Goal: Book appointment/travel/reservation

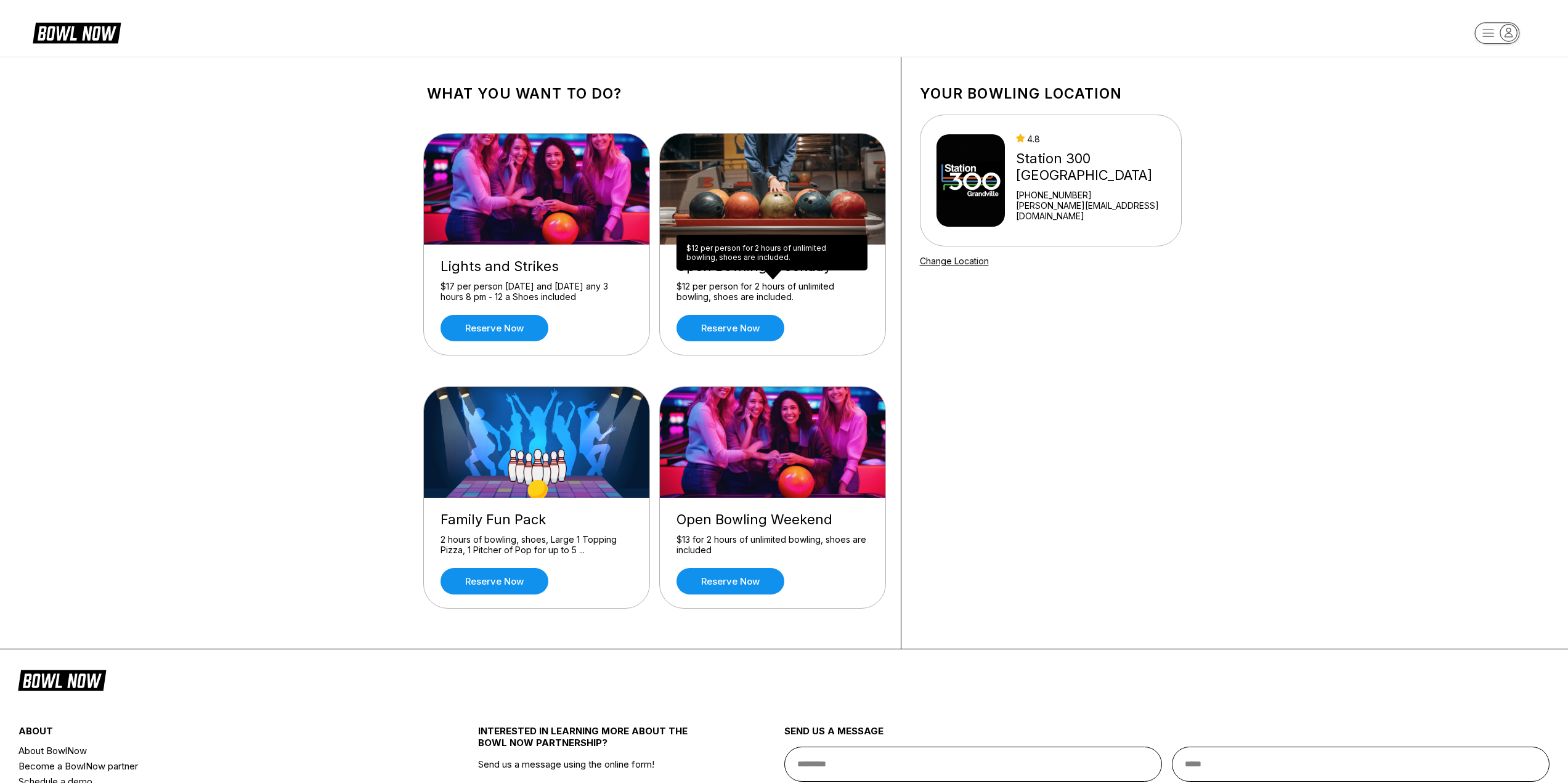
click at [752, 291] on div "$12 per person for 2 hours of unlimited bowling, shoes are included." at bounding box center [772, 292] width 192 height 22
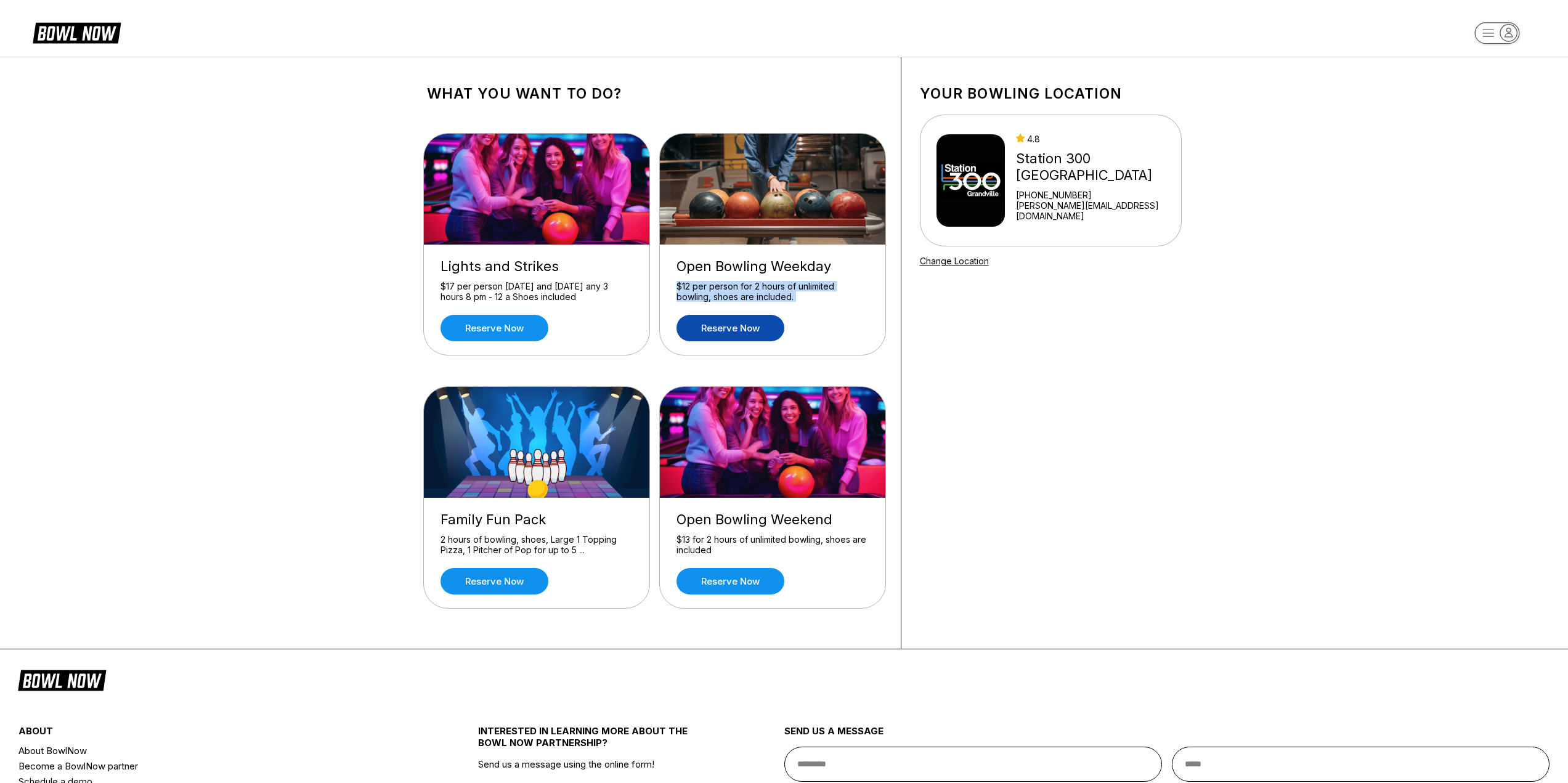
click at [743, 332] on link "Reserve now" at bounding box center [730, 328] width 108 height 26
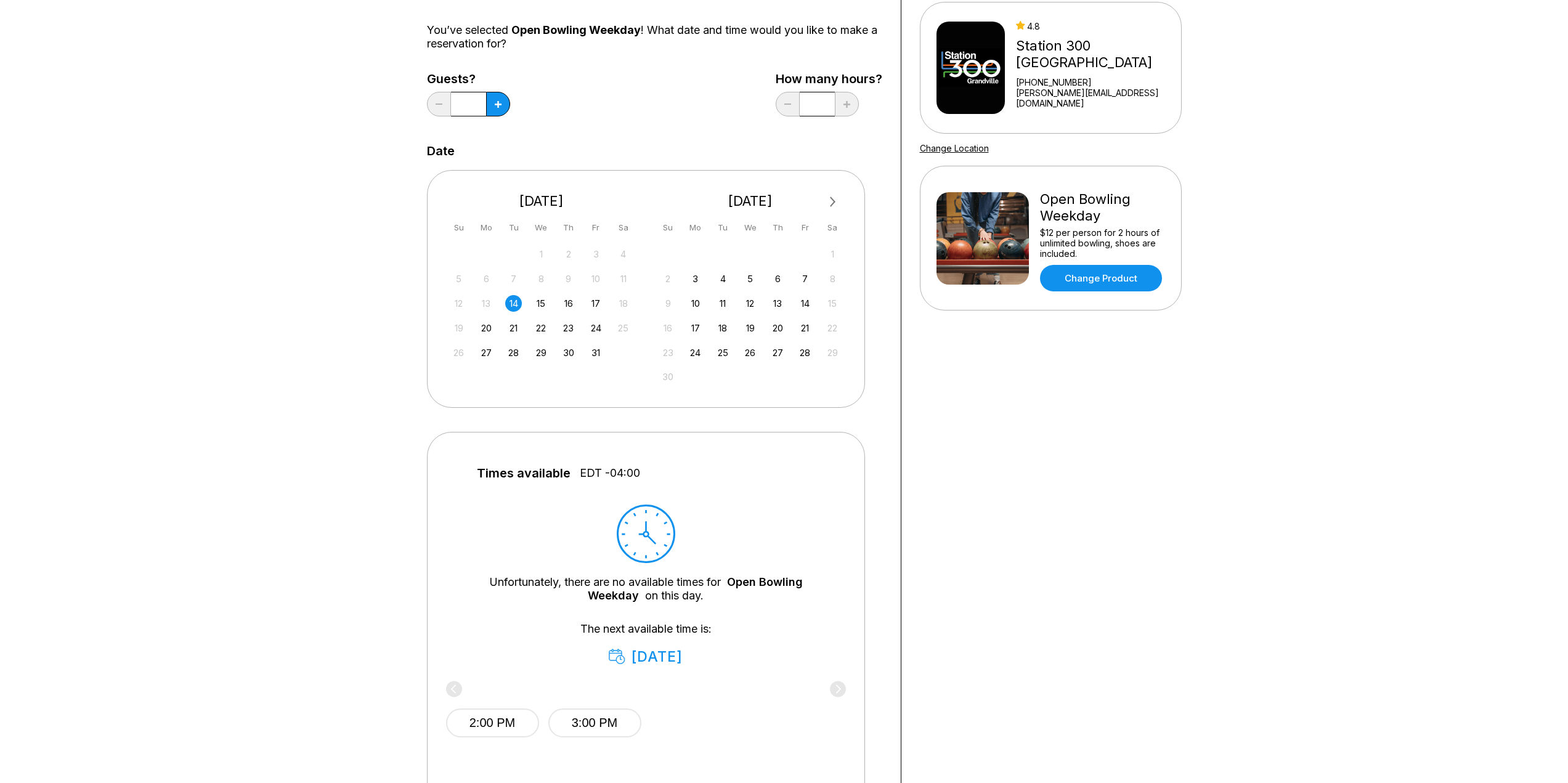
scroll to position [184, 0]
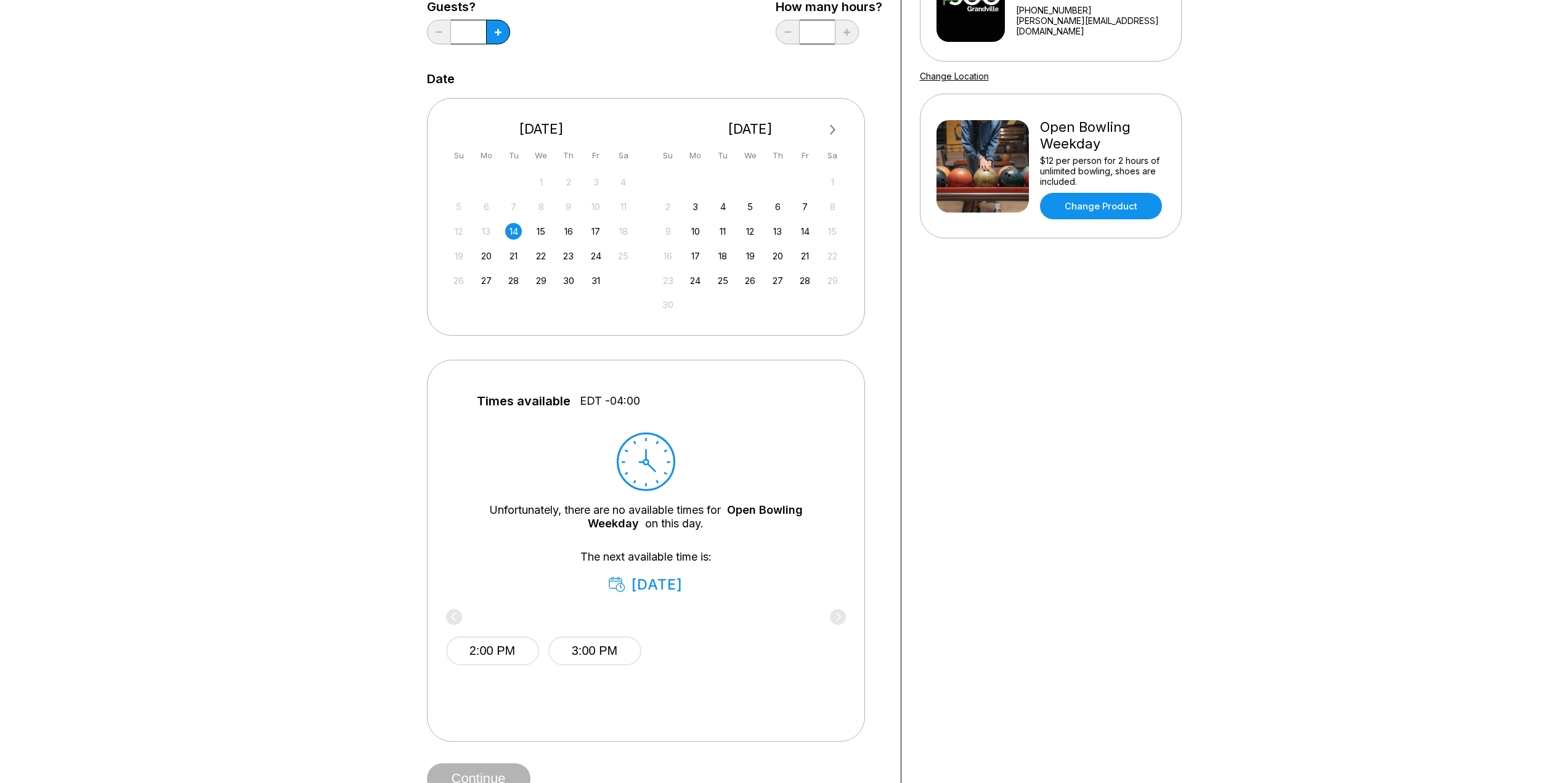
click at [450, 616] on div "2:00 PM 3:00 PM" at bounding box center [646, 649] width 400 height 74
click at [450, 617] on div "2:00 PM 3:00 PM" at bounding box center [646, 649] width 400 height 74
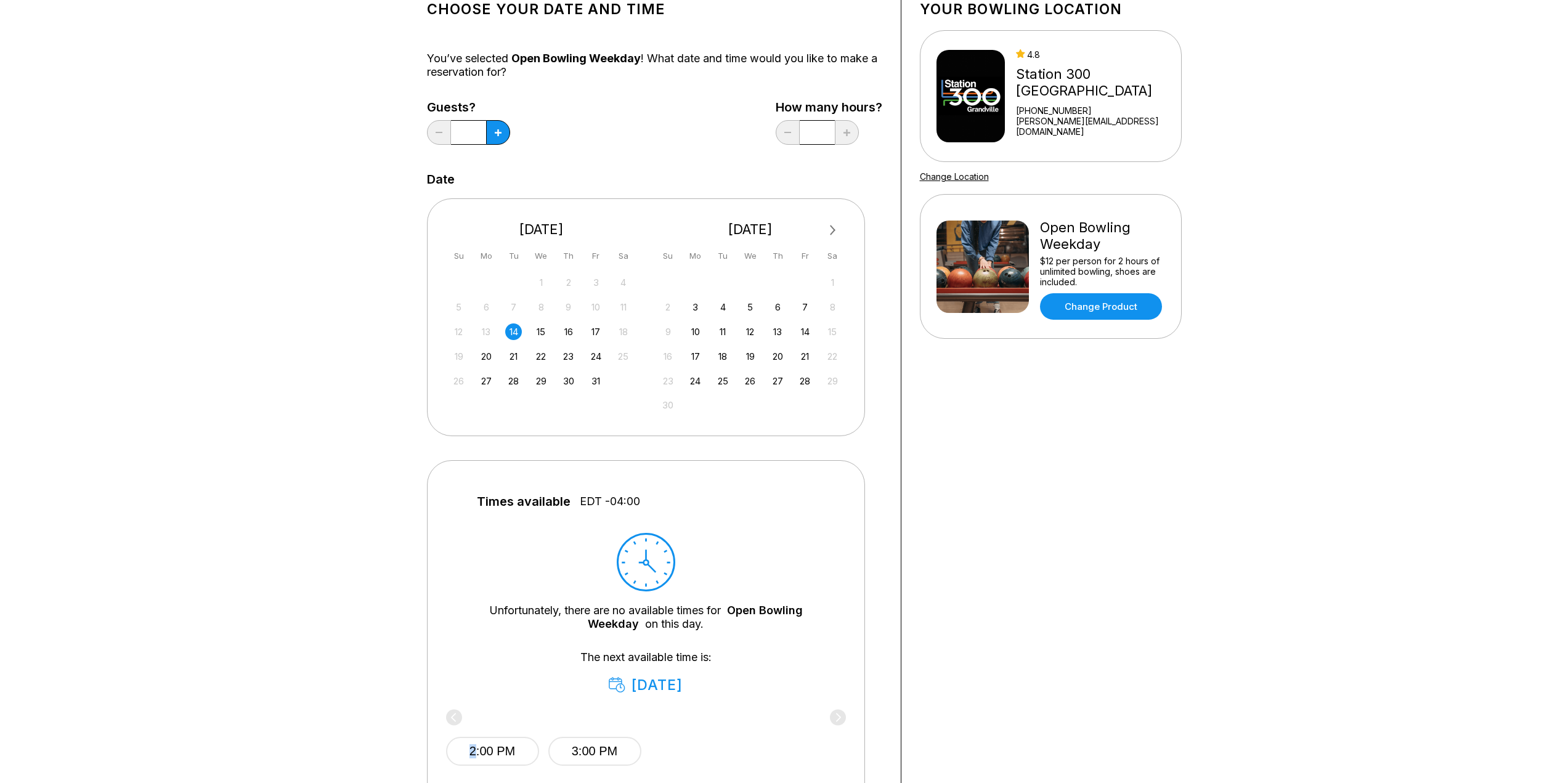
scroll to position [0, 0]
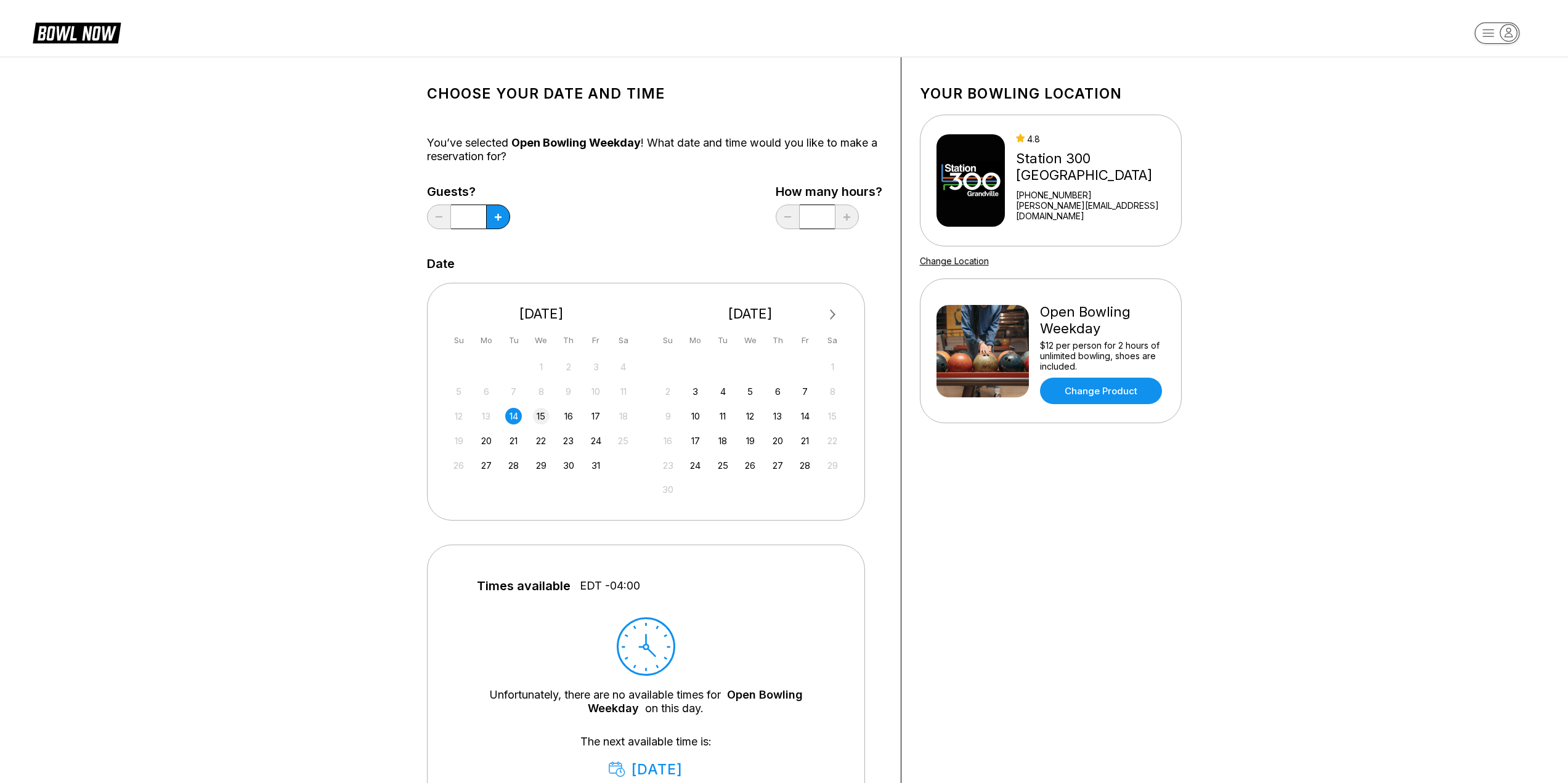
click at [535, 413] on div "15" at bounding box center [541, 416] width 17 height 17
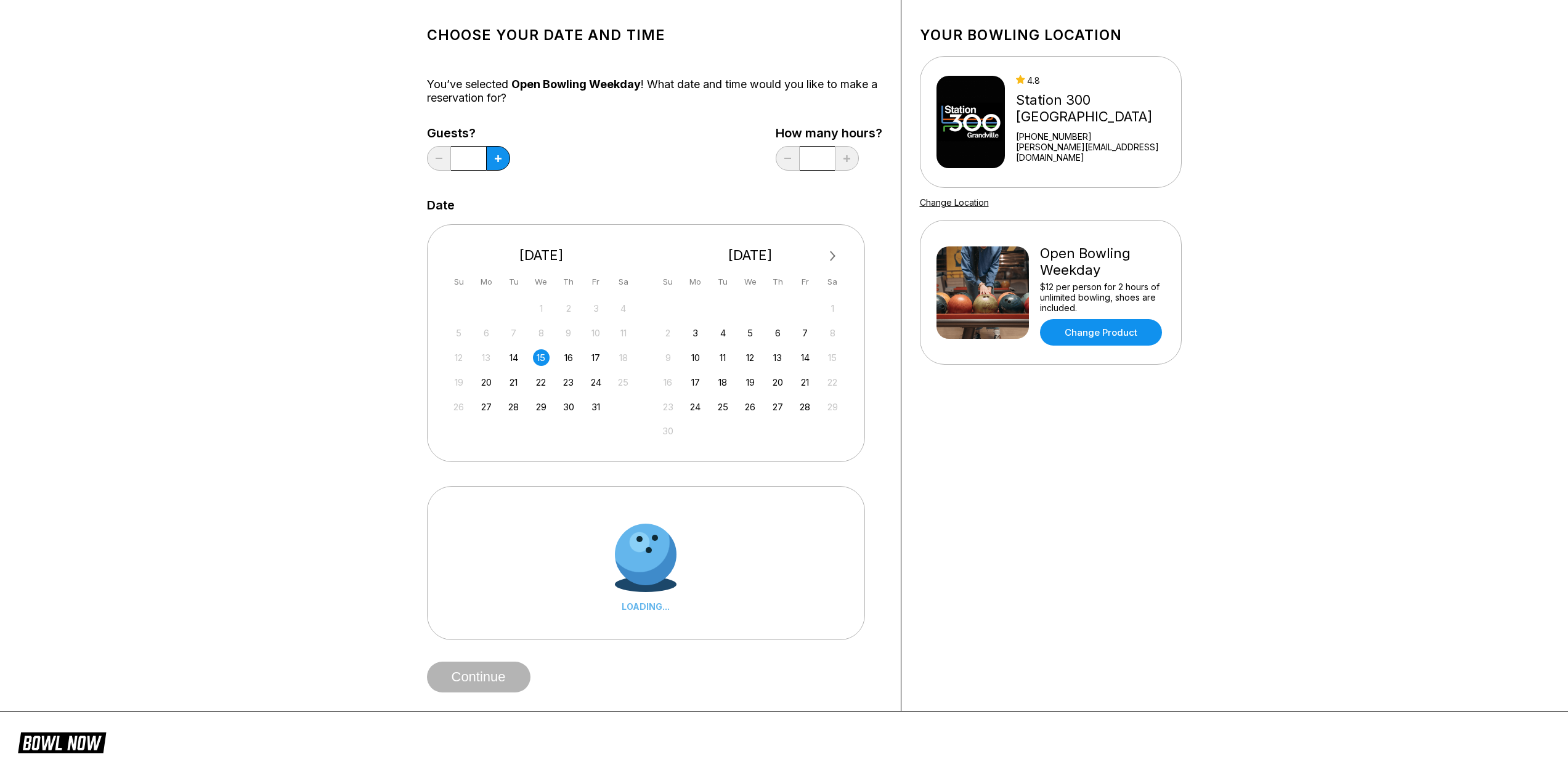
scroll to position [61, 0]
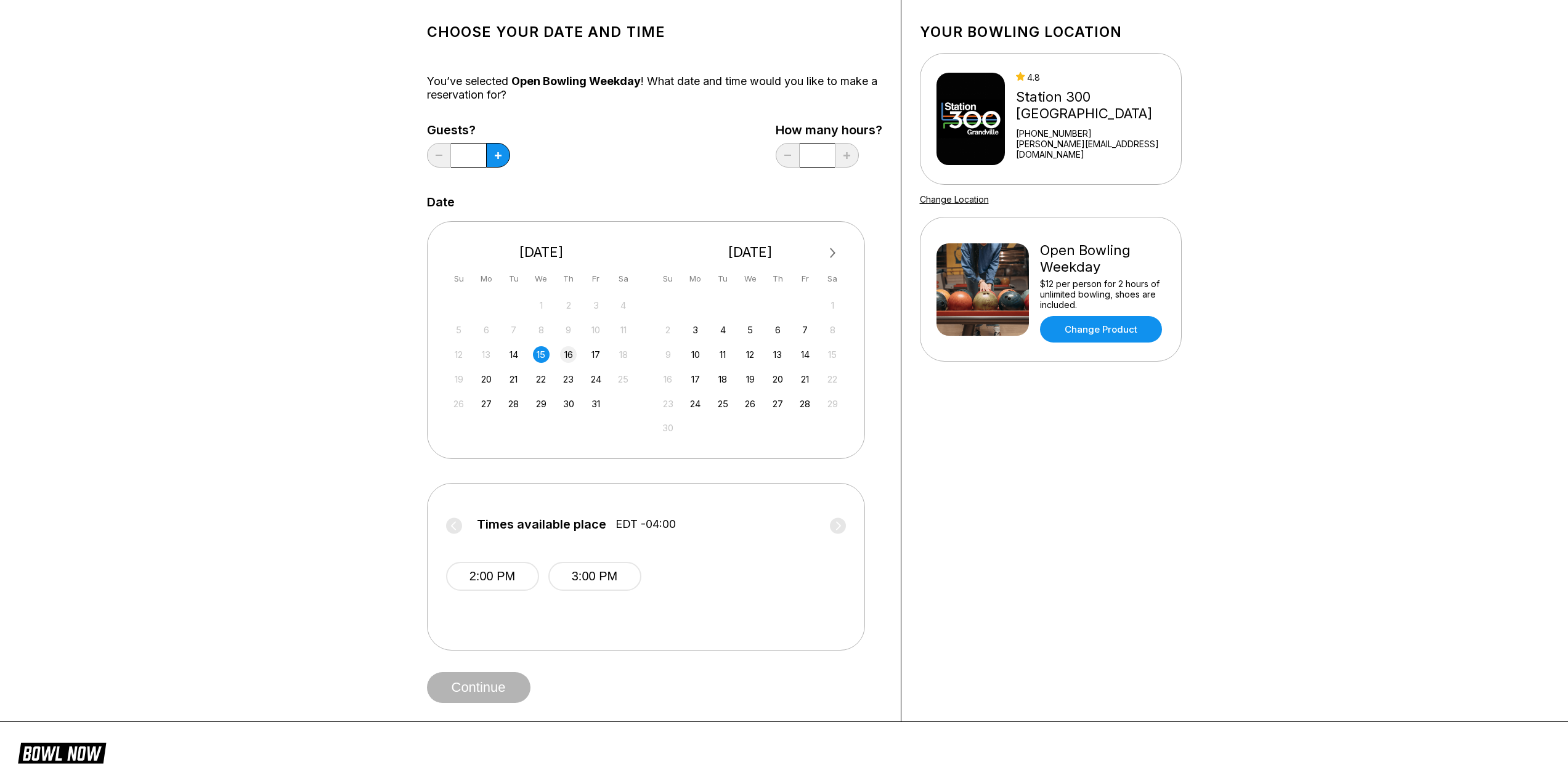
click at [570, 350] on div "16" at bounding box center [568, 354] width 17 height 17
click at [594, 355] on div "17" at bounding box center [596, 354] width 17 height 17
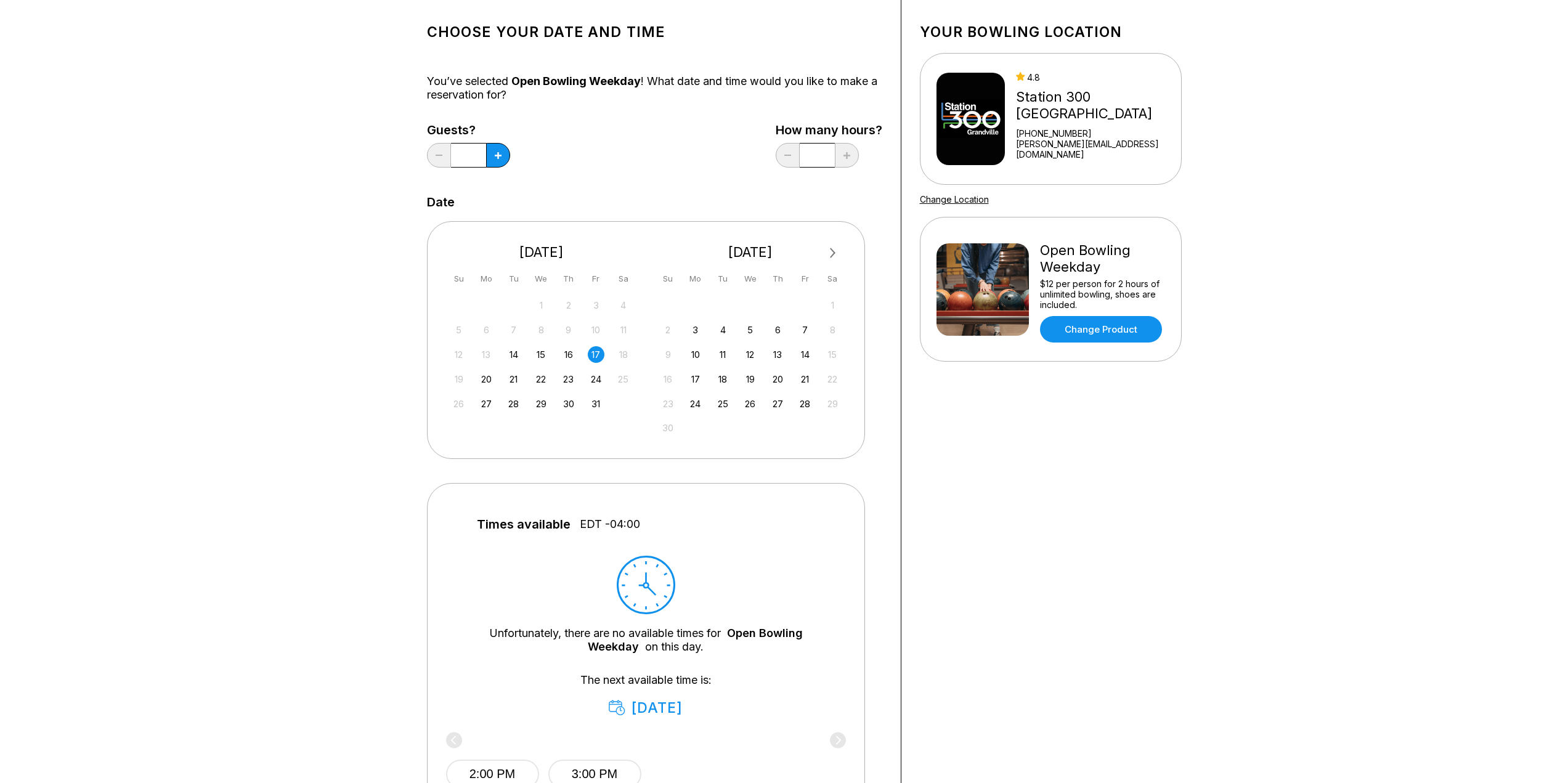
scroll to position [123, 0]
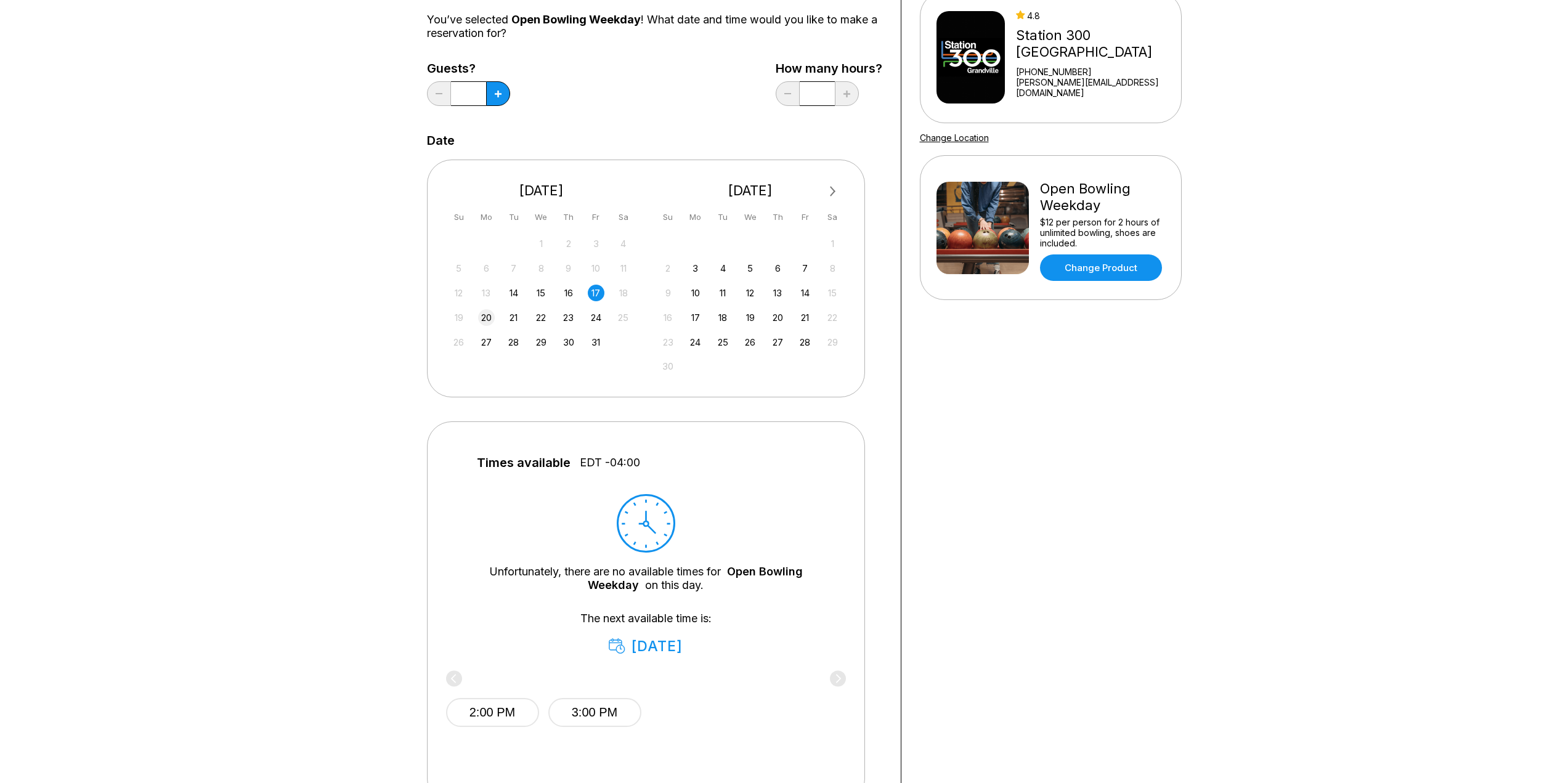
click at [489, 310] on div "20" at bounding box center [486, 317] width 17 height 17
click at [516, 316] on div "21" at bounding box center [513, 317] width 17 height 17
click at [542, 315] on div "22" at bounding box center [541, 317] width 17 height 17
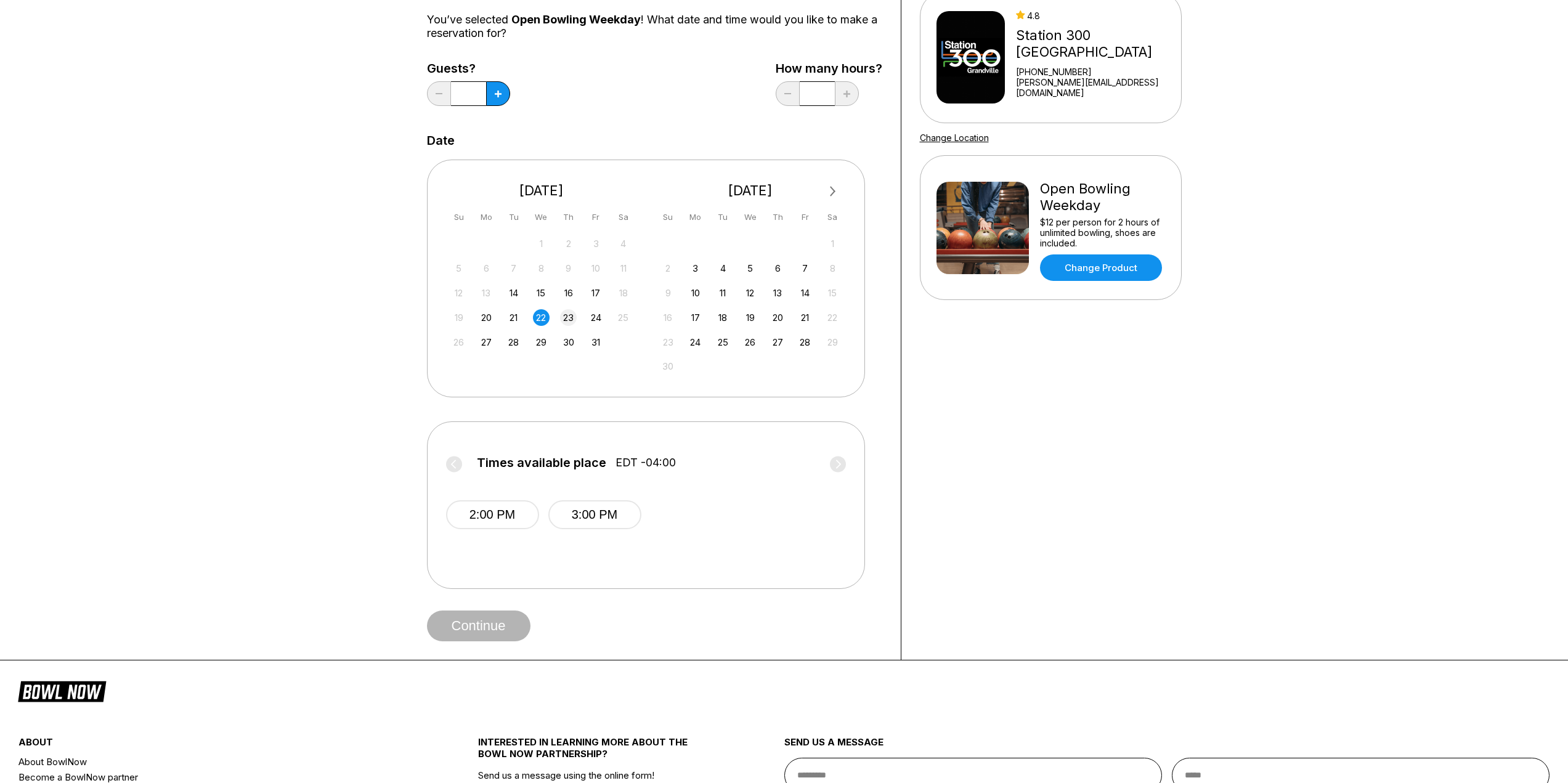
click at [565, 321] on div "23" at bounding box center [568, 317] width 17 height 17
click at [601, 317] on div "24" at bounding box center [596, 317] width 17 height 17
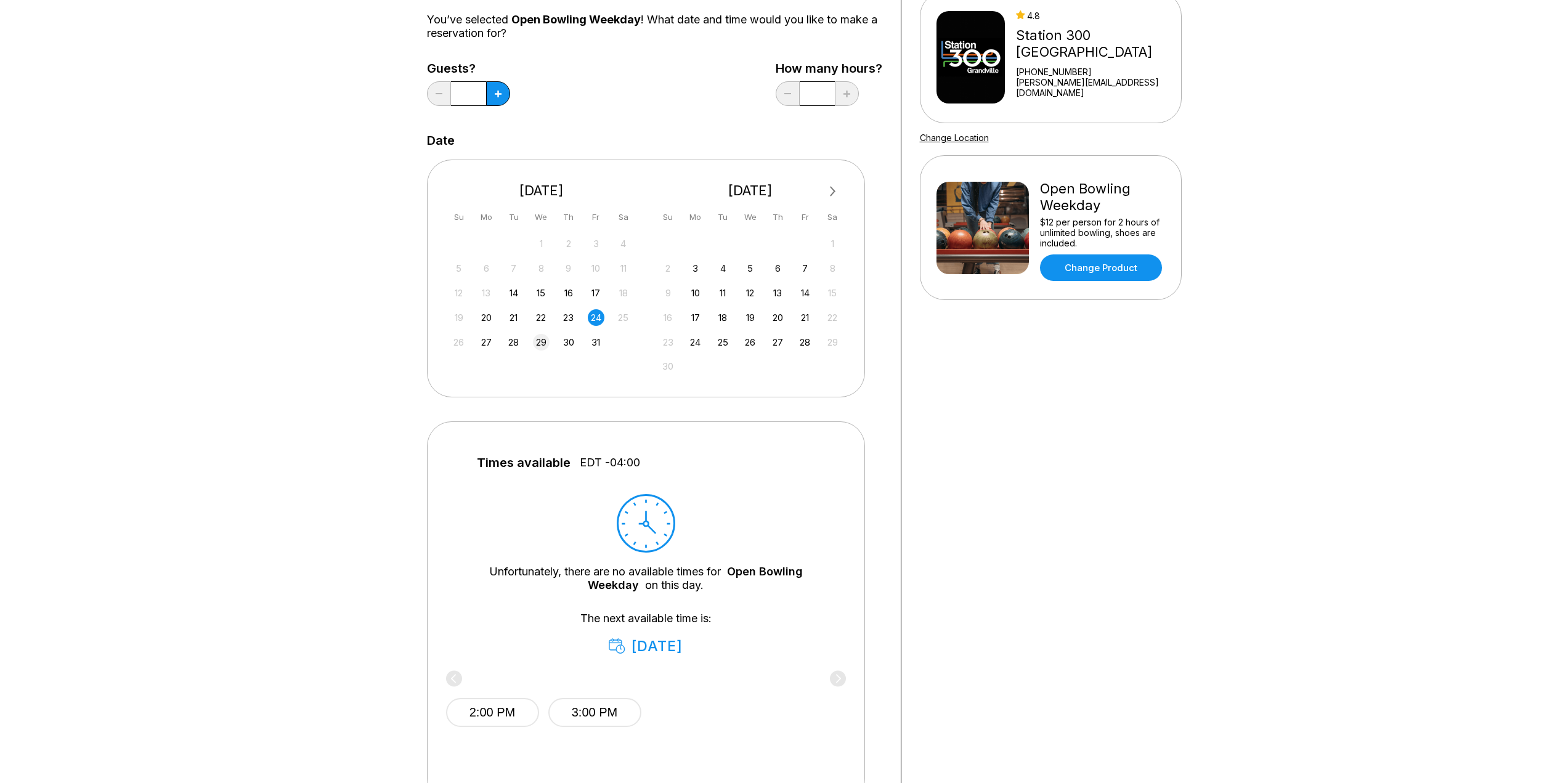
click at [543, 341] on div "29" at bounding box center [541, 342] width 17 height 17
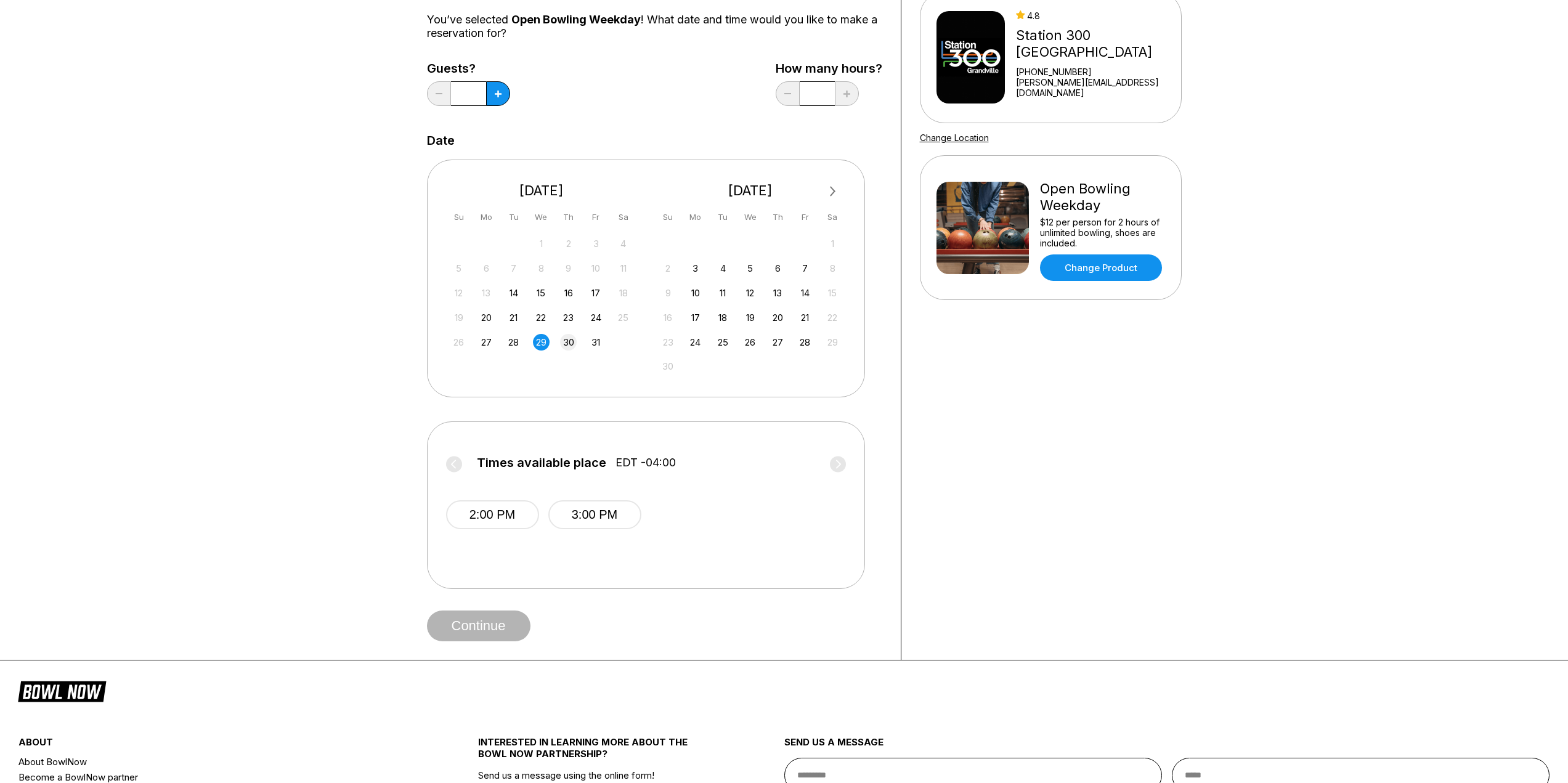
click at [572, 343] on div "30" at bounding box center [568, 342] width 17 height 17
click at [597, 343] on div "31" at bounding box center [596, 342] width 17 height 17
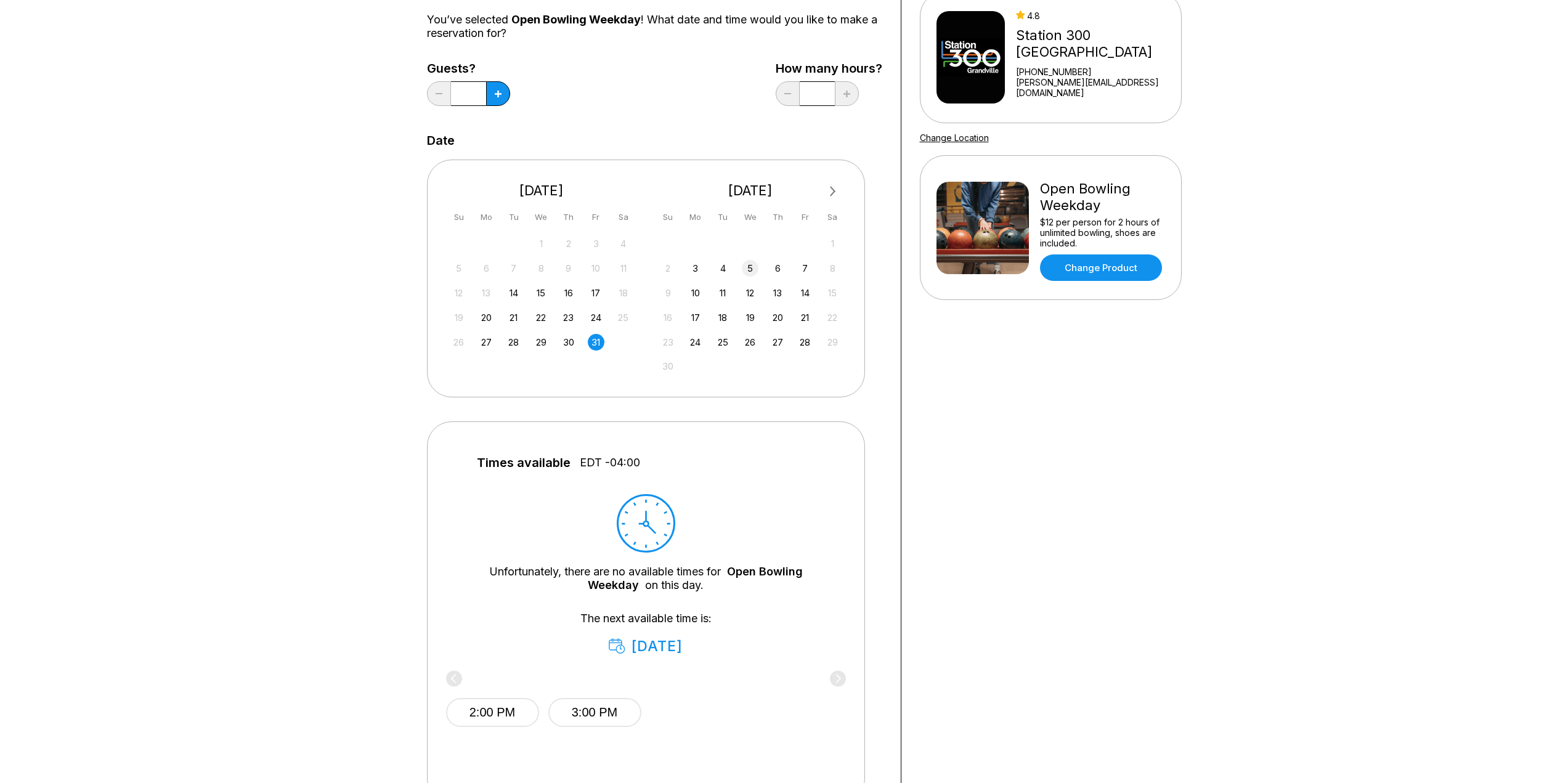
click at [751, 271] on div "5" at bounding box center [750, 268] width 17 height 17
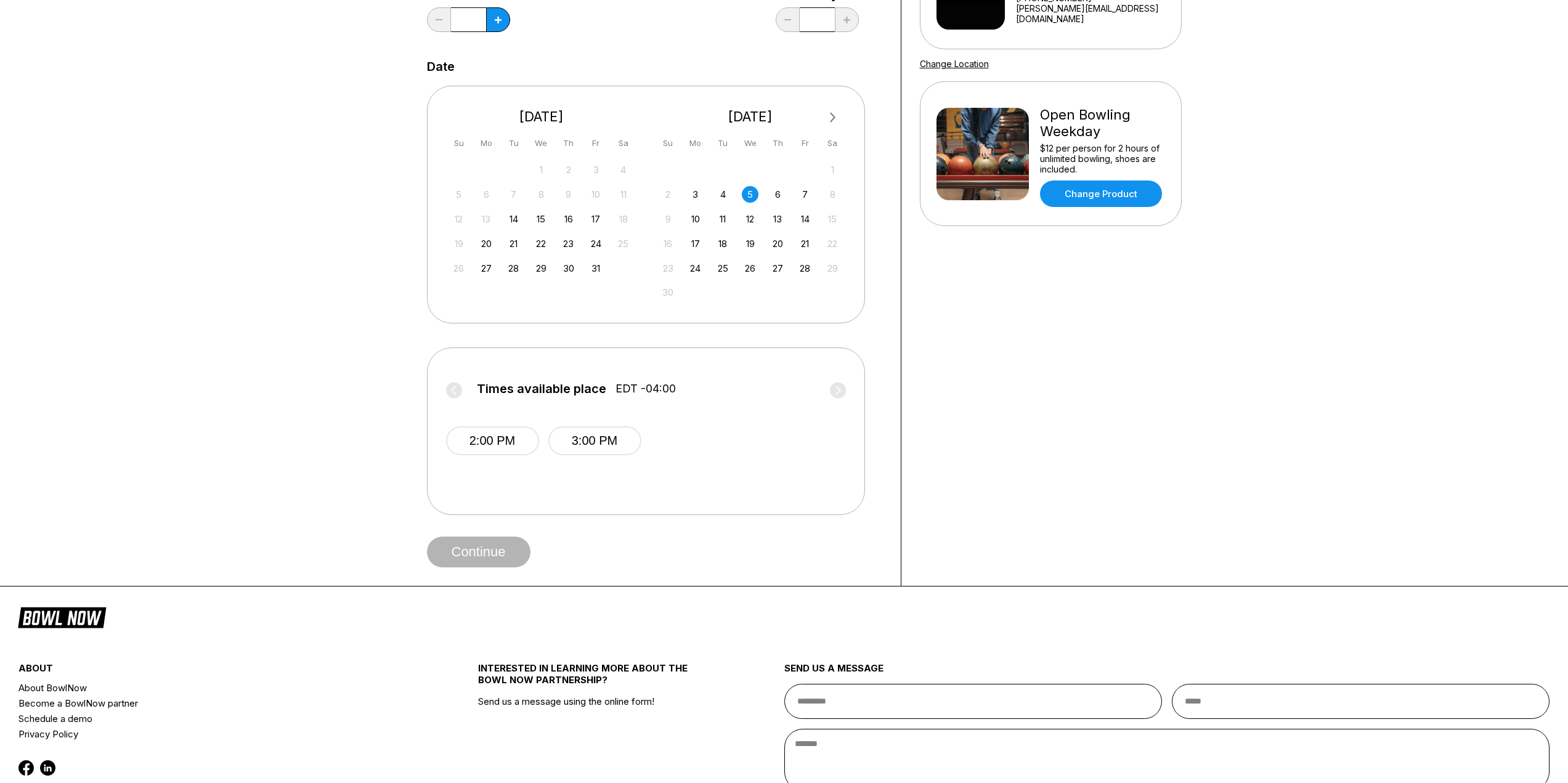
scroll to position [246, 0]
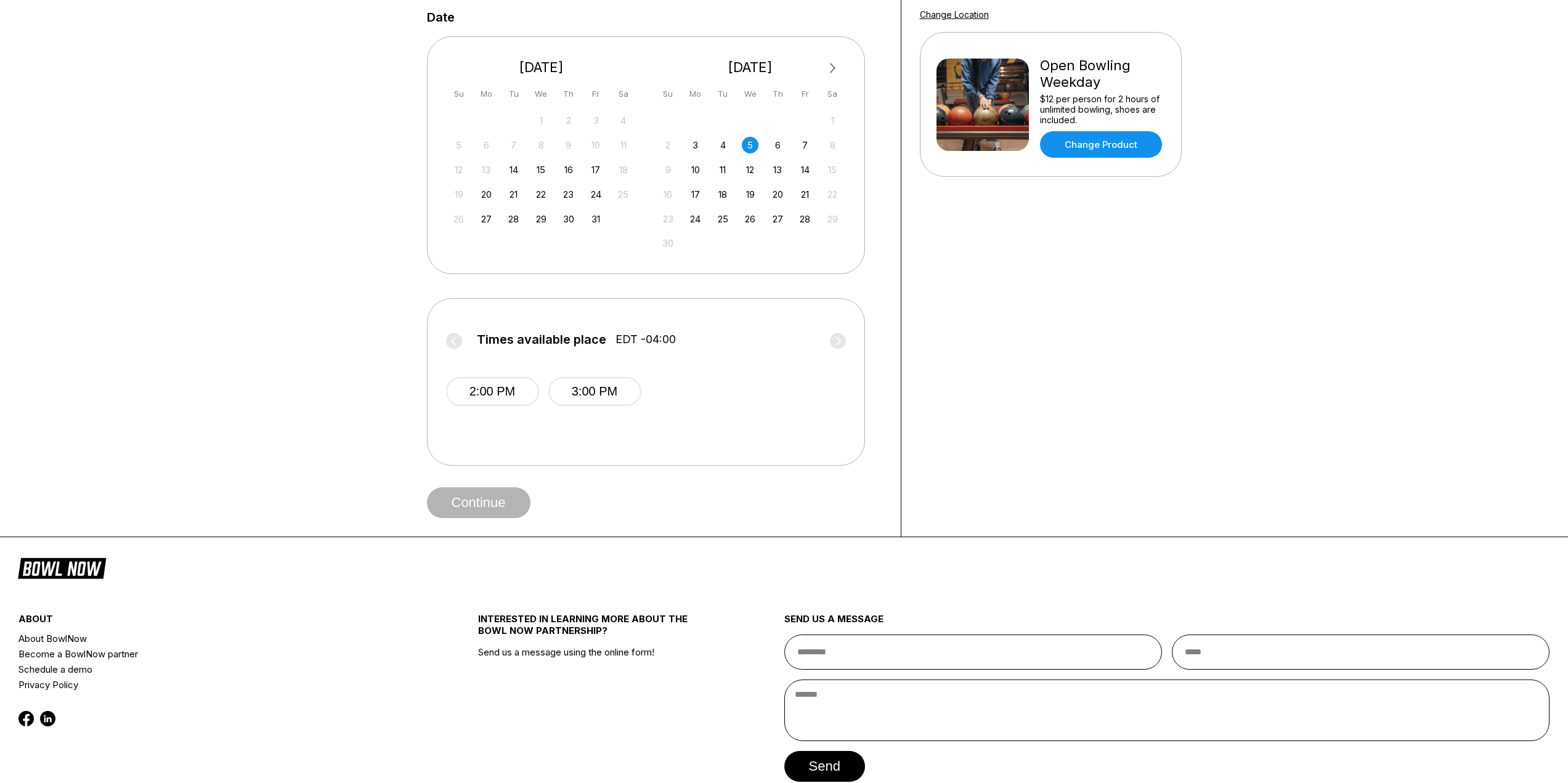
click at [827, 341] on label "Times available place EDT -04:00" at bounding box center [646, 342] width 400 height 20
click at [444, 322] on div "Times available place EDT -04:00 2:00 PM 3:00 PM" at bounding box center [646, 382] width 438 height 168
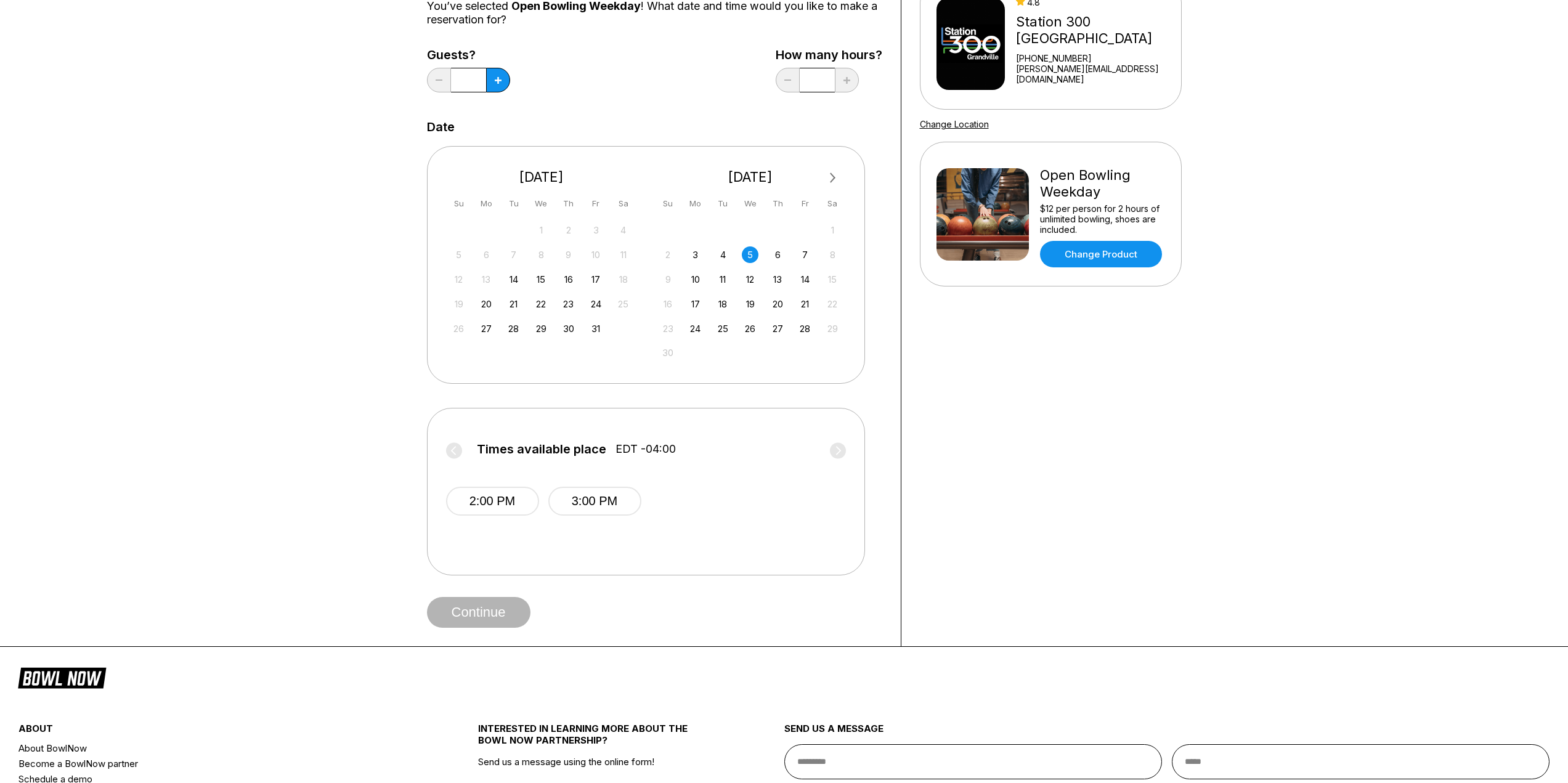
scroll to position [0, 0]
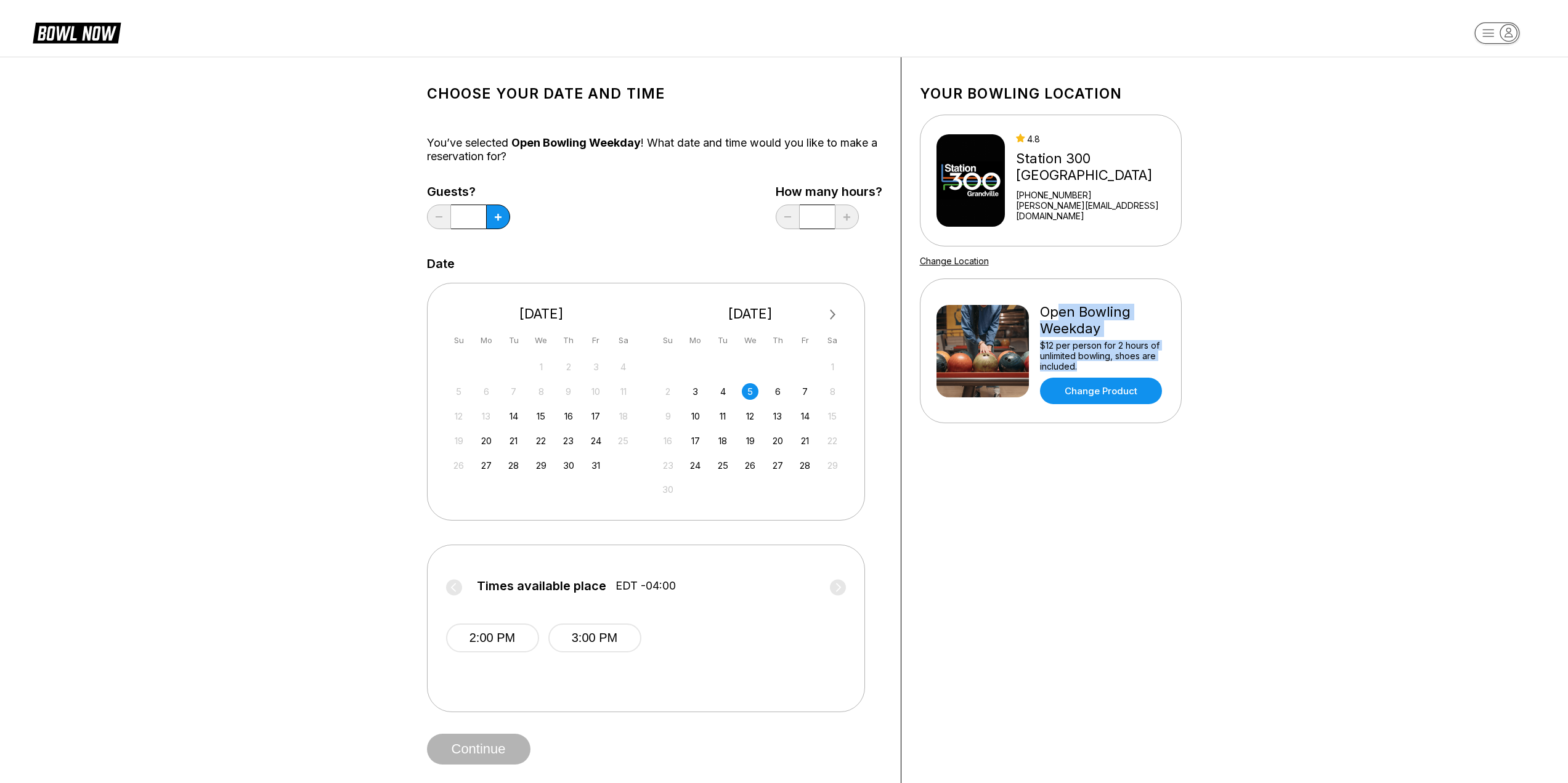
drag, startPoint x: 1054, startPoint y: 310, endPoint x: 1112, endPoint y: 350, distance: 70.5
click at [1116, 354] on div "Open Bowling Weekday $12 per person for 2 hours of unlimited bowling, shoes are…" at bounding box center [1102, 351] width 125 height 106
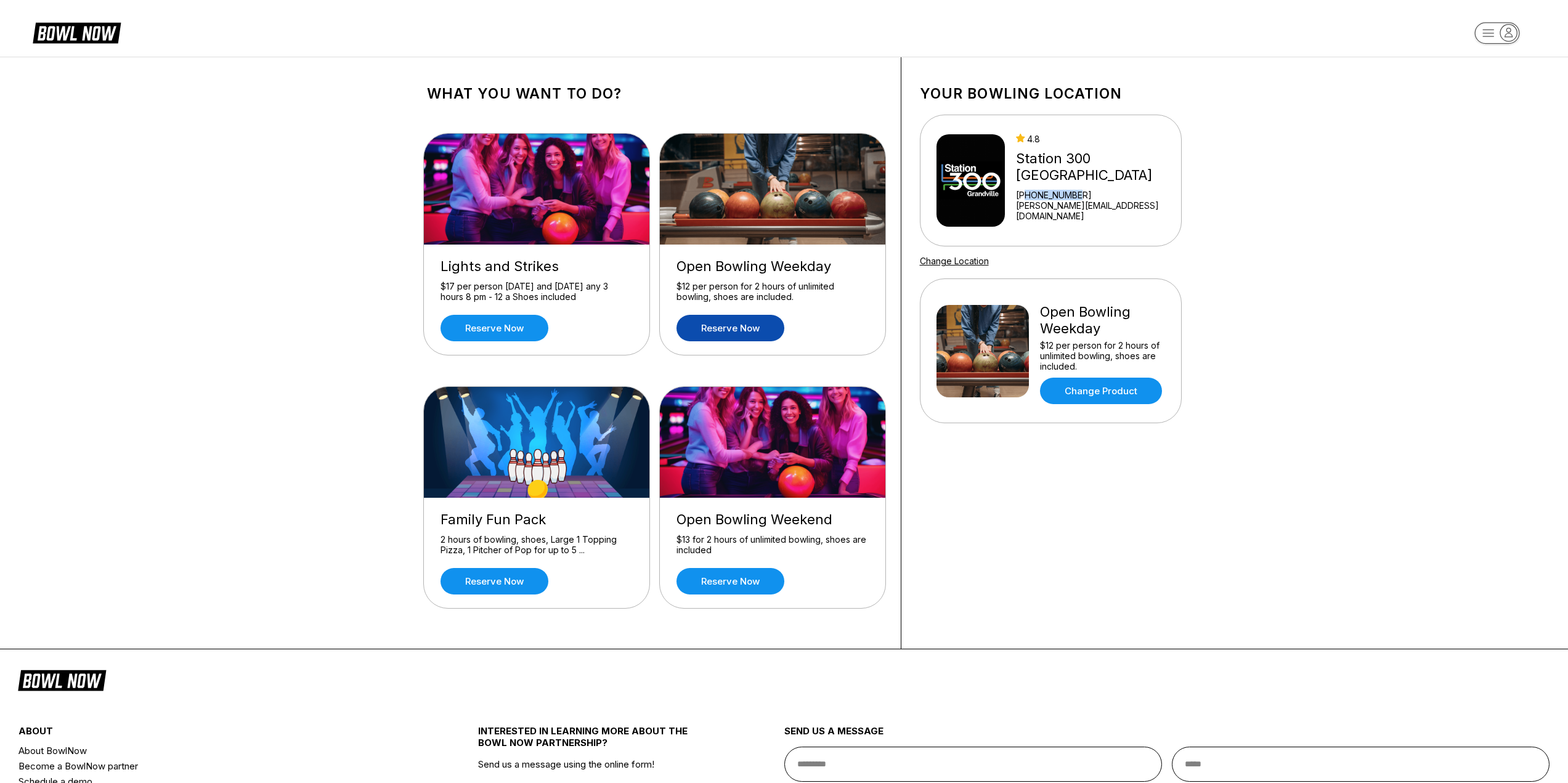
drag, startPoint x: 1092, startPoint y: 199, endPoint x: 1040, endPoint y: 199, distance: 52.0
click at [1040, 199] on div "[PHONE_NUMBER]" at bounding box center [1095, 195] width 160 height 11
